Goal: Transaction & Acquisition: Subscribe to service/newsletter

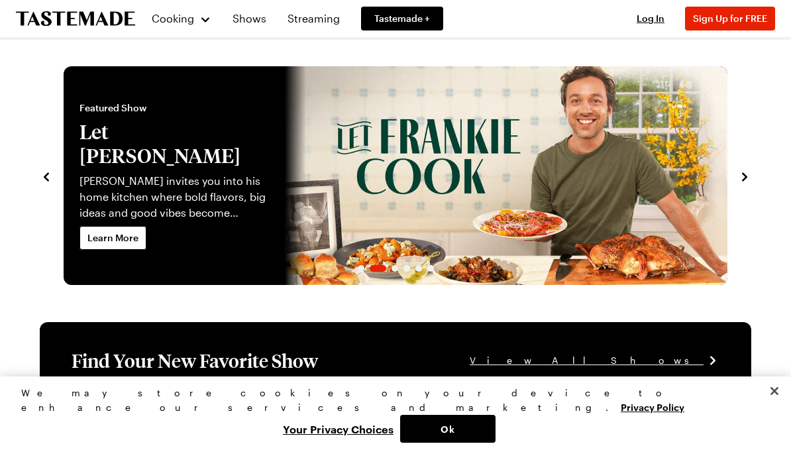
click at [731, 17] on span "Sign Up for FREE" at bounding box center [730, 18] width 74 height 11
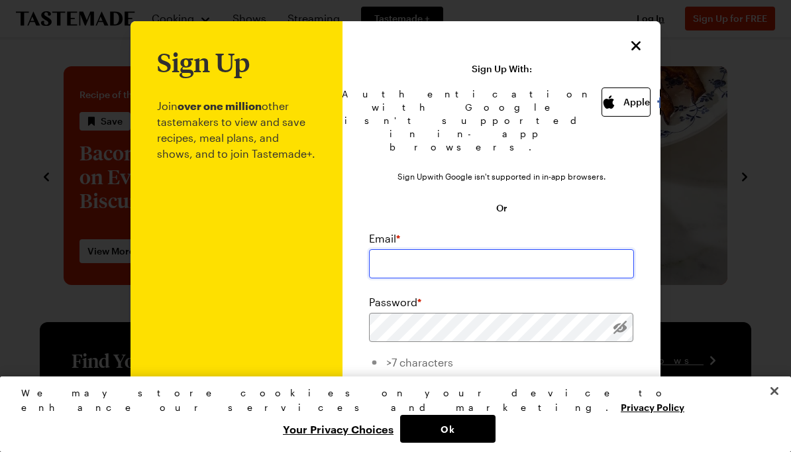
click at [449, 256] on input "email" at bounding box center [501, 263] width 265 height 29
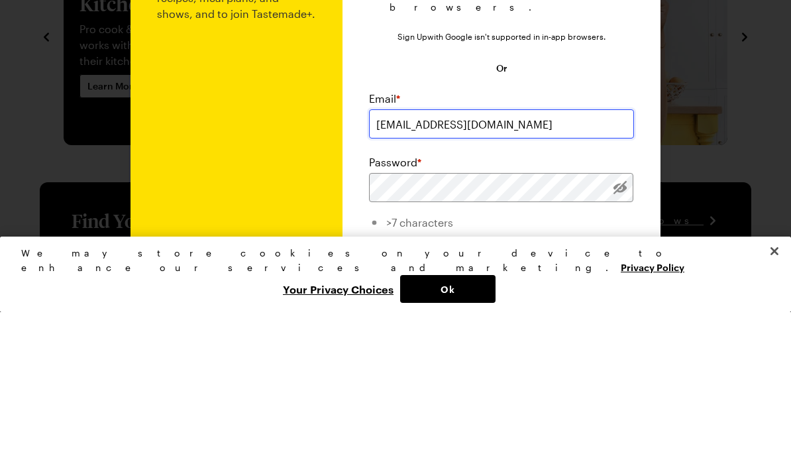
type input "kerindris@gmail.com"
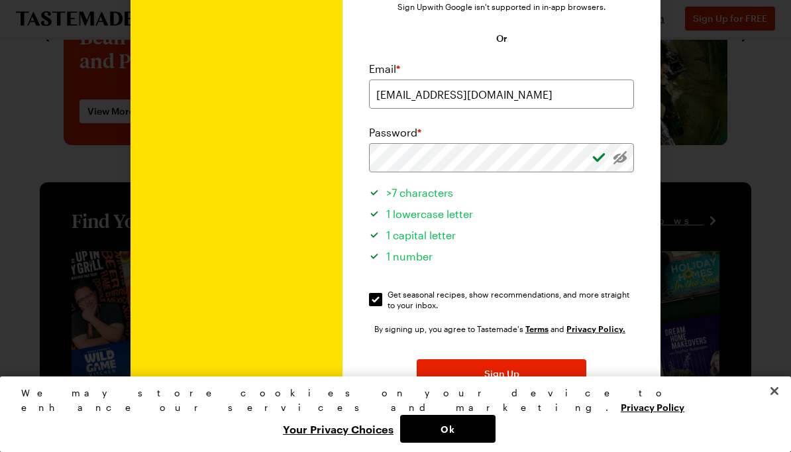
scroll to position [197, 0]
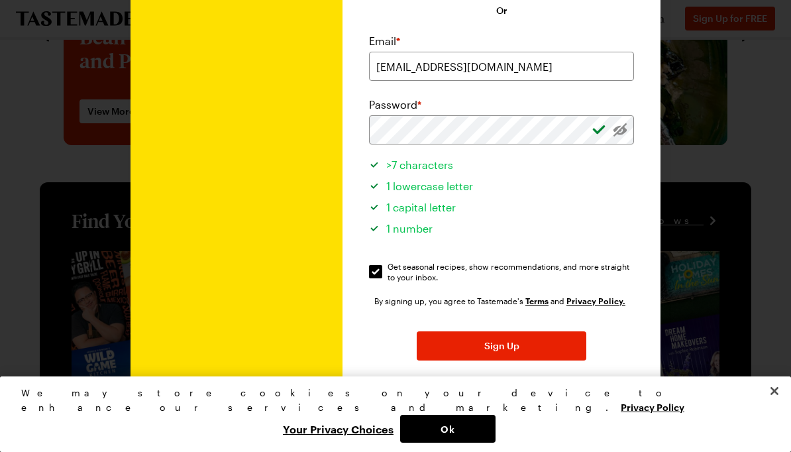
click at [478, 334] on button "Sign Up" at bounding box center [502, 345] width 170 height 29
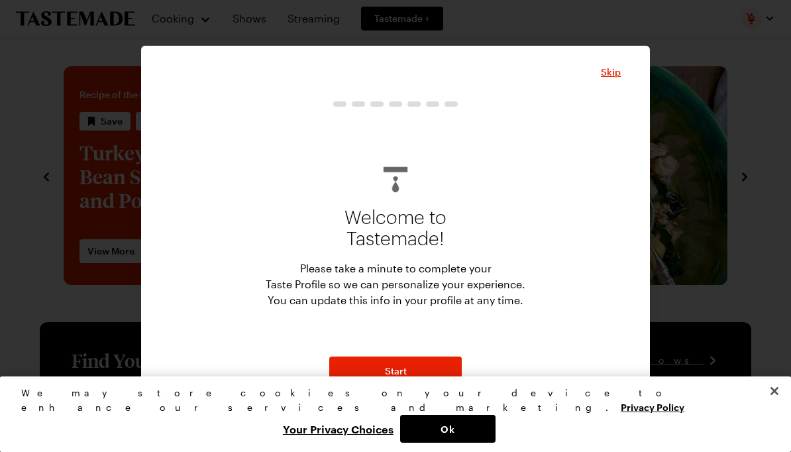
click at [421, 364] on button "Start" at bounding box center [395, 370] width 132 height 29
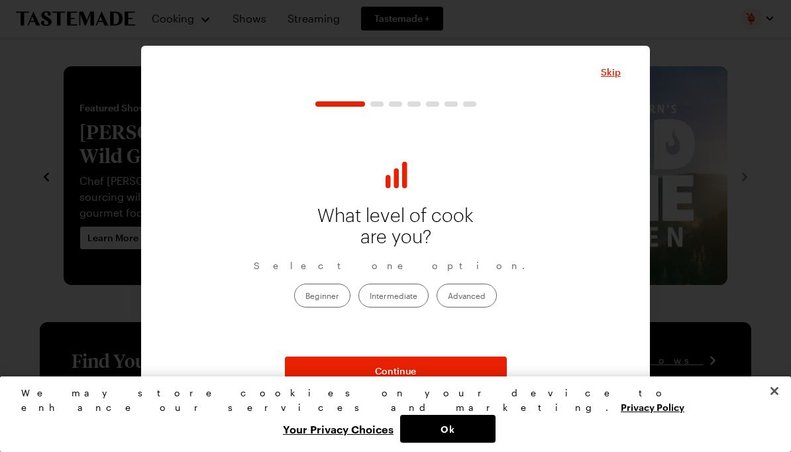
click at [418, 301] on label "Intermediate" at bounding box center [393, 295] width 70 height 24
click at [370, 297] on input "Intermediate" at bounding box center [370, 297] width 0 height 0
click at [403, 374] on span "Continue" at bounding box center [395, 370] width 41 height 13
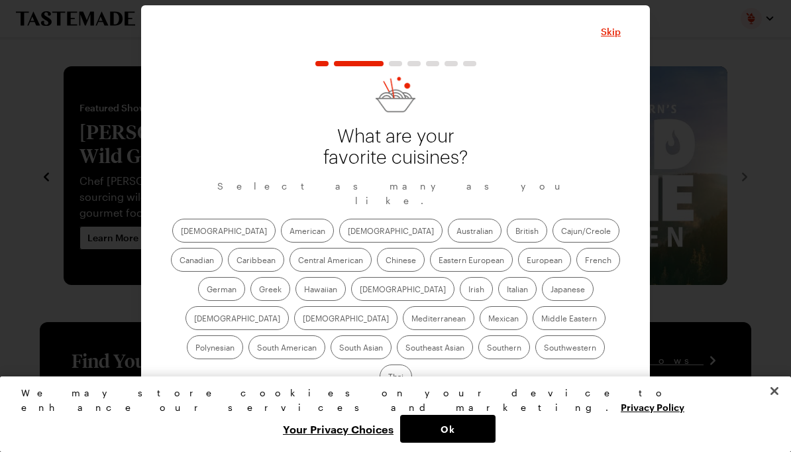
click at [603, 38] on span "Skip" at bounding box center [611, 31] width 20 height 13
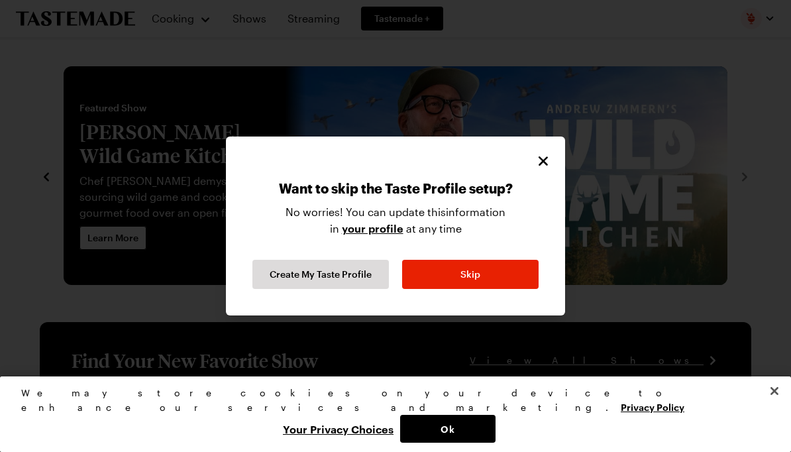
click at [546, 154] on icon "Close" at bounding box center [543, 161] width 16 height 16
